Goal: Transaction & Acquisition: Purchase product/service

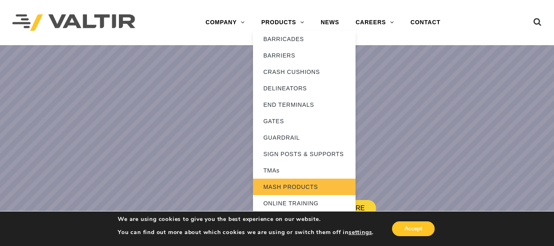
click at [287, 187] on link "MASH PRODUCTS" at bounding box center [304, 187] width 103 height 16
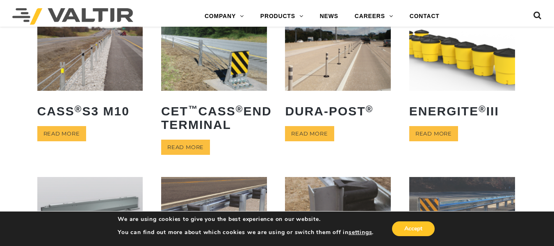
scroll to position [410, 0]
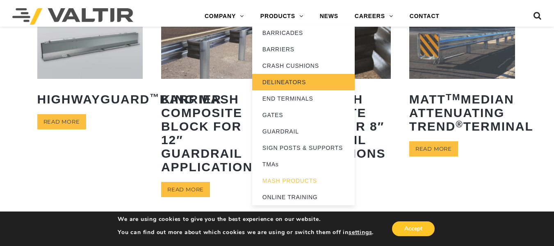
click at [294, 84] on link "DELINEATORS" at bounding box center [303, 82] width 103 height 16
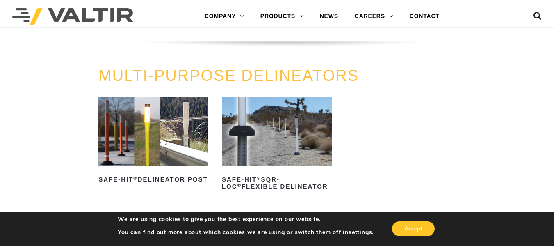
scroll to position [287, 0]
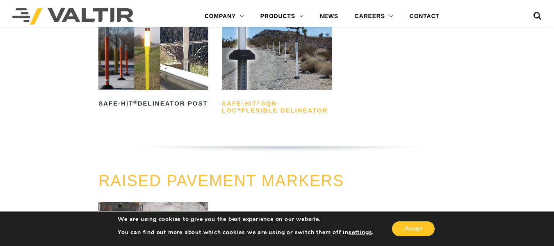
click at [258, 106] on h2 "Safe-Hit ® SQR-LOC ® Flexible Delineator" at bounding box center [277, 107] width 110 height 20
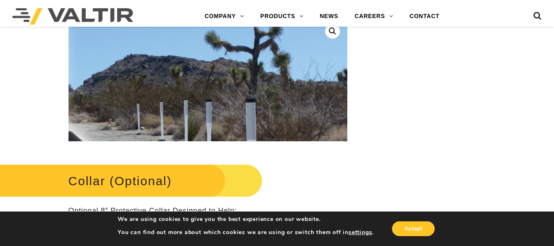
scroll to position [328, 0]
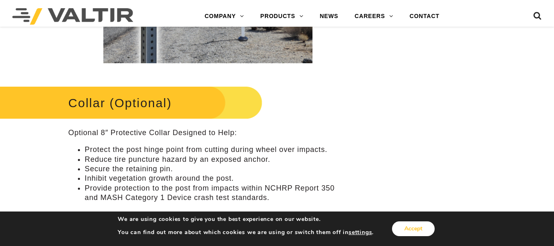
click at [417, 224] on button "Accept" at bounding box center [413, 228] width 43 height 15
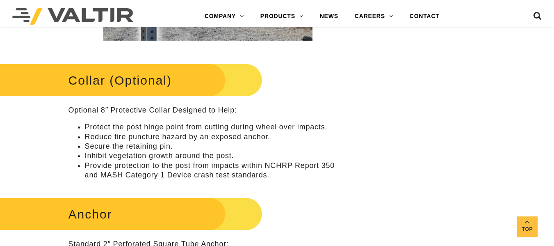
scroll to position [369, 0]
